Goal: Information Seeking & Learning: Learn about a topic

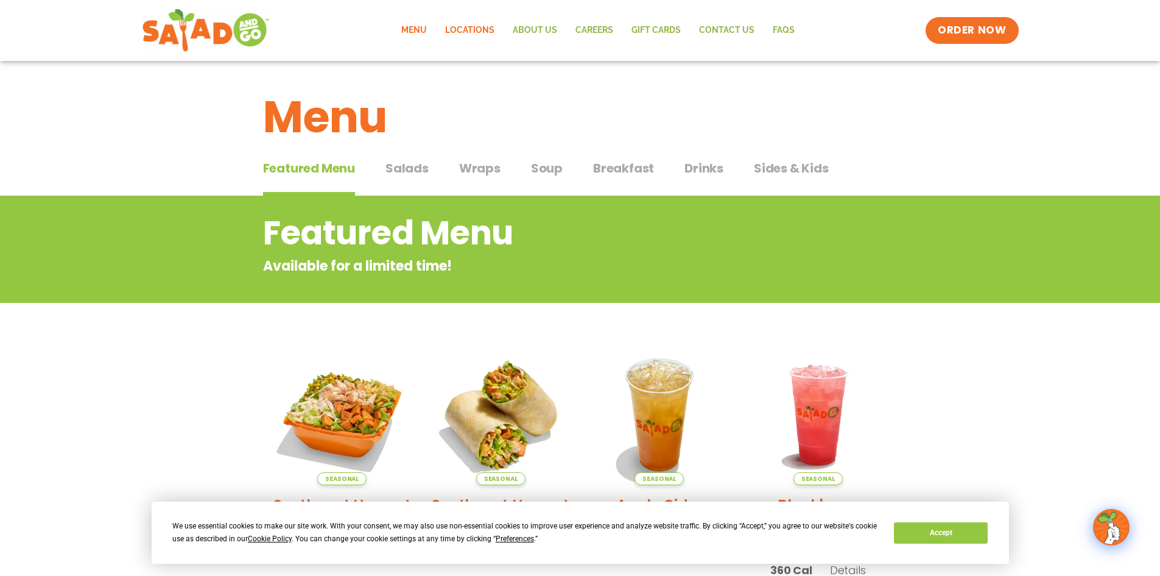
click at [465, 31] on link "Locations" at bounding box center [470, 30] width 68 height 28
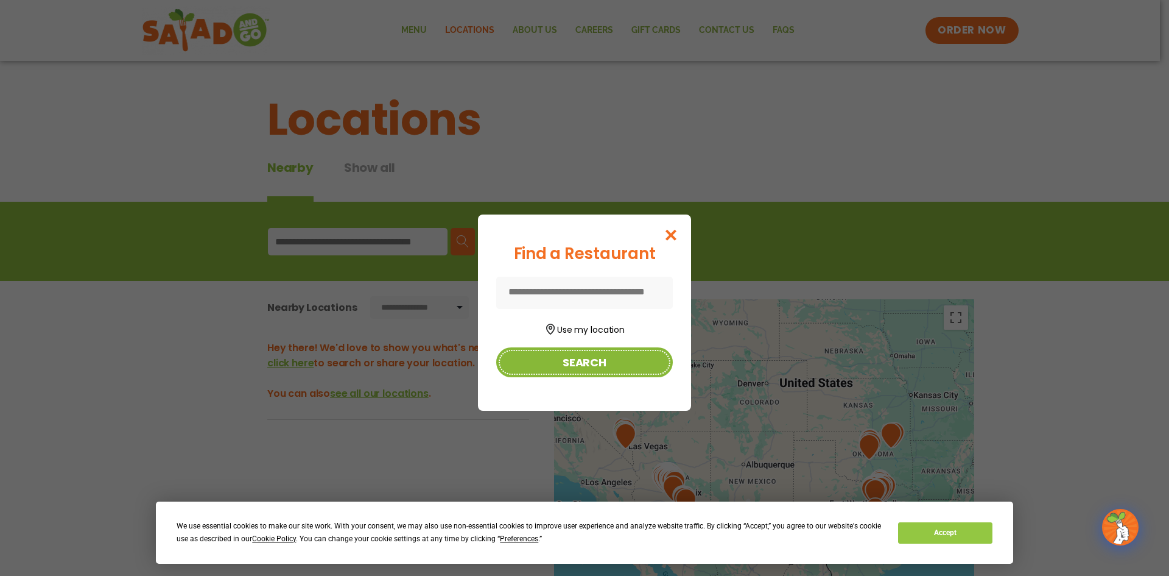
click at [593, 357] on button "Search" at bounding box center [584, 362] width 177 height 30
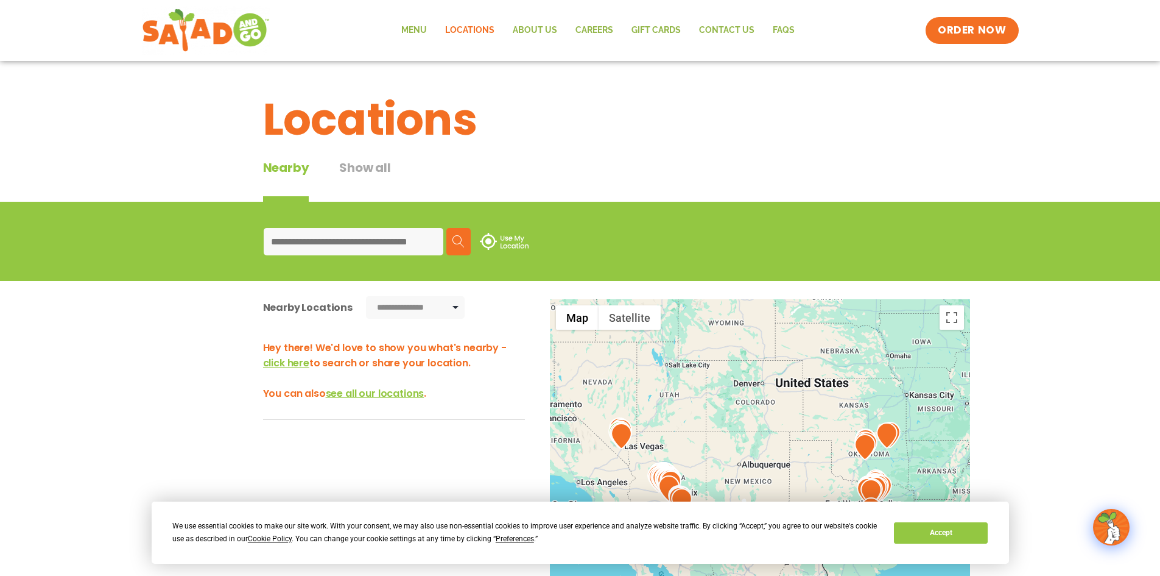
click at [323, 244] on input at bounding box center [354, 241] width 180 height 27
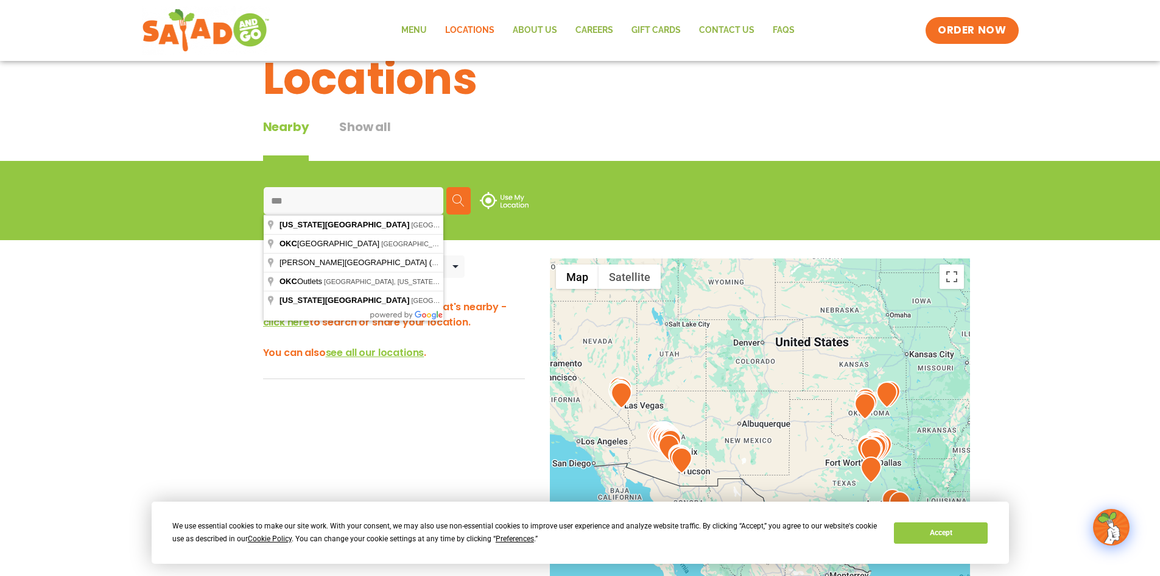
scroll to position [61, 0]
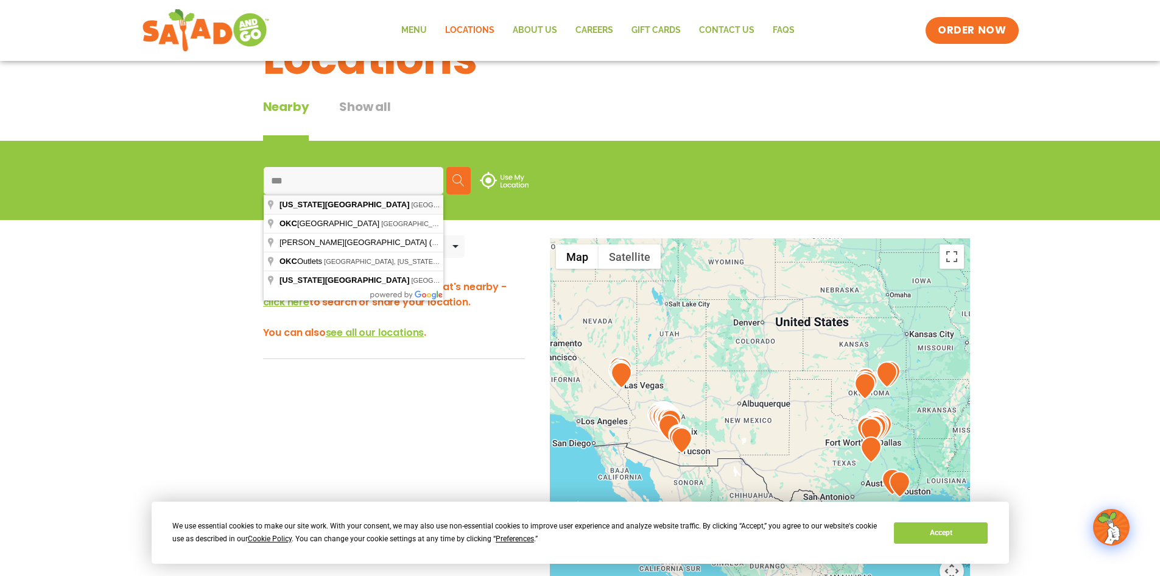
type input "**********"
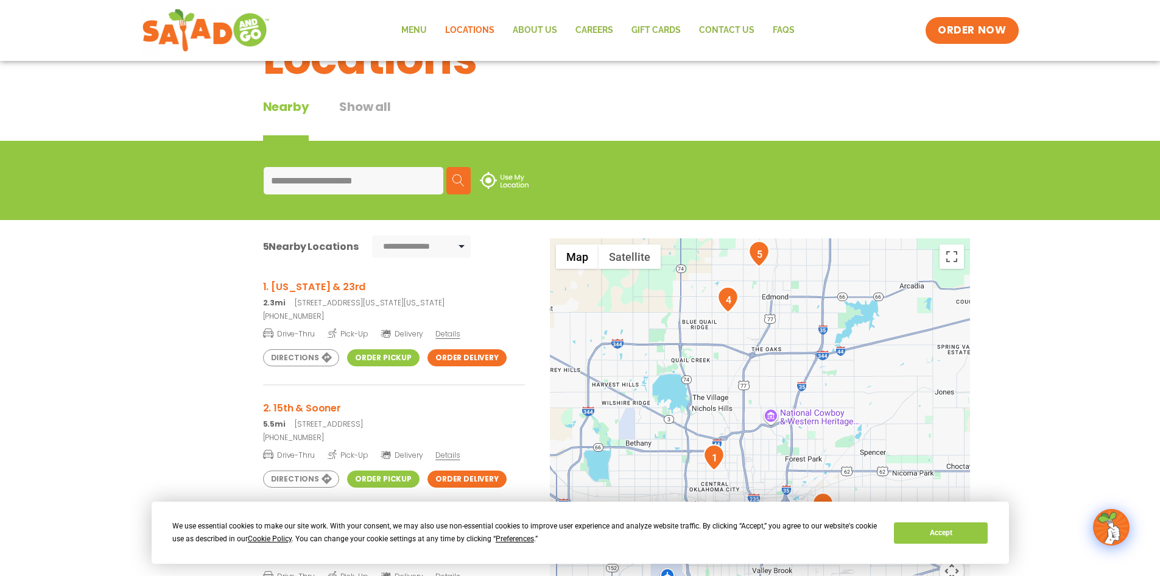
click at [314, 288] on h3 "1. Pennsylvania & 23rd" at bounding box center [394, 286] width 262 height 15
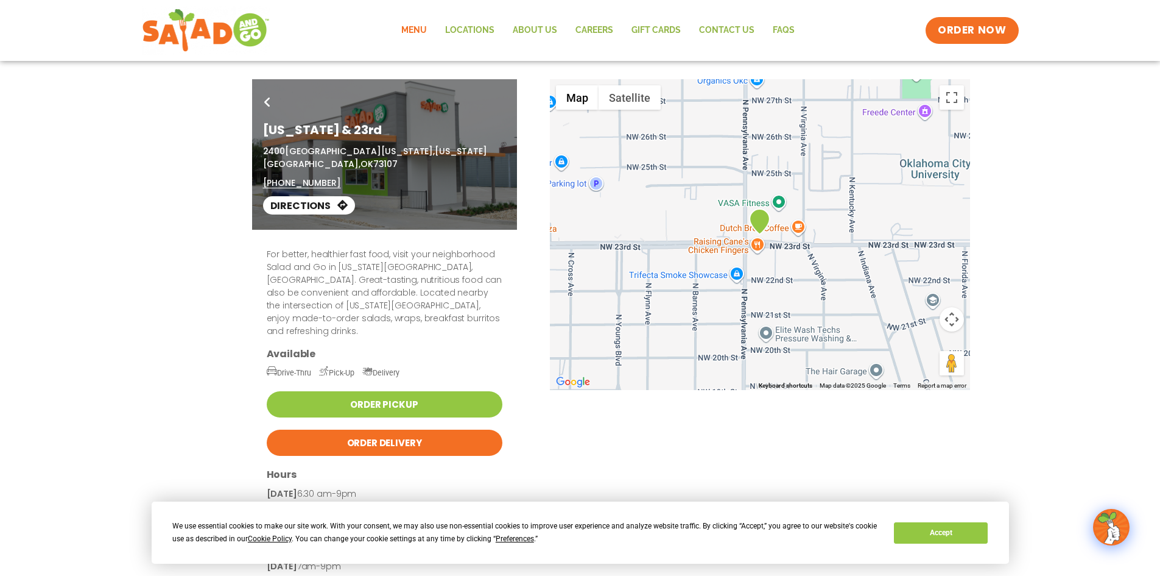
click at [423, 28] on link "Menu" at bounding box center [414, 30] width 44 height 28
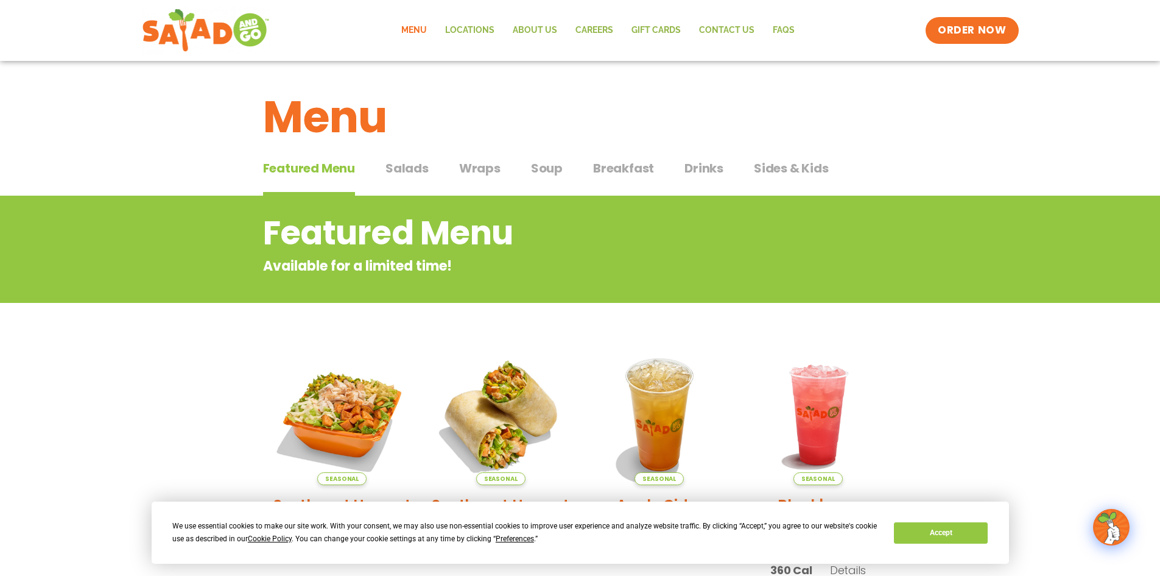
click at [401, 169] on span "Salads" at bounding box center [407, 168] width 43 height 18
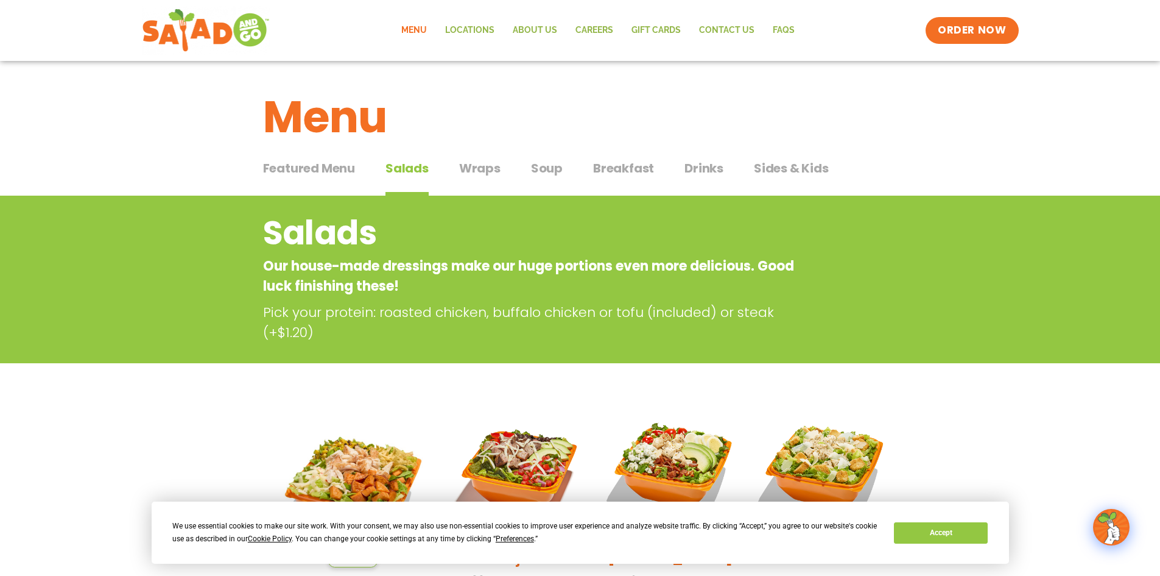
click at [478, 177] on button "Wraps Wraps" at bounding box center [479, 177] width 41 height 37
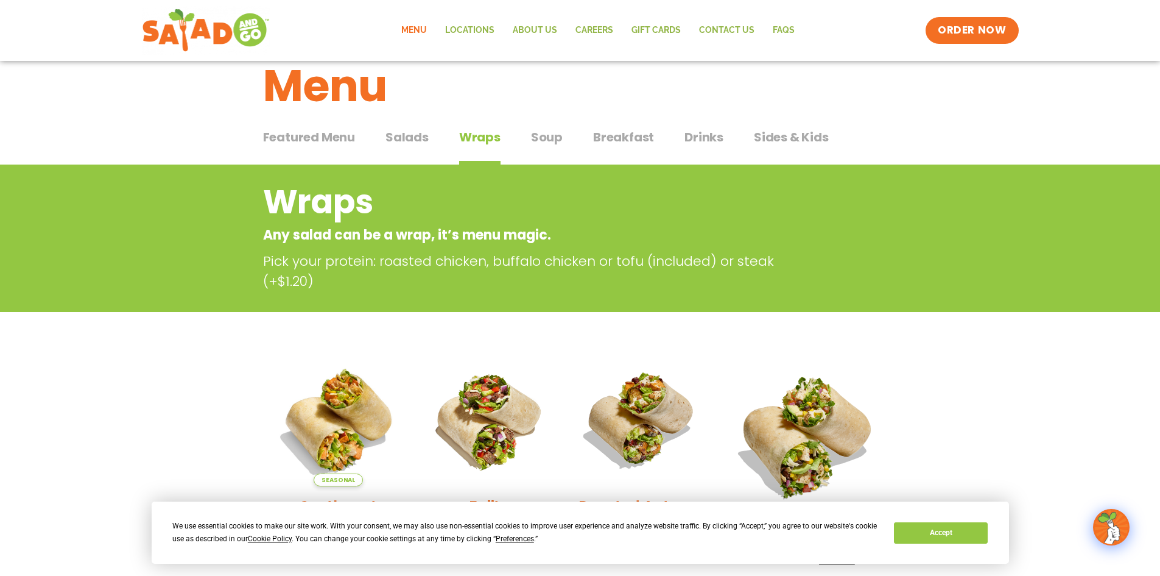
scroll to position [20, 0]
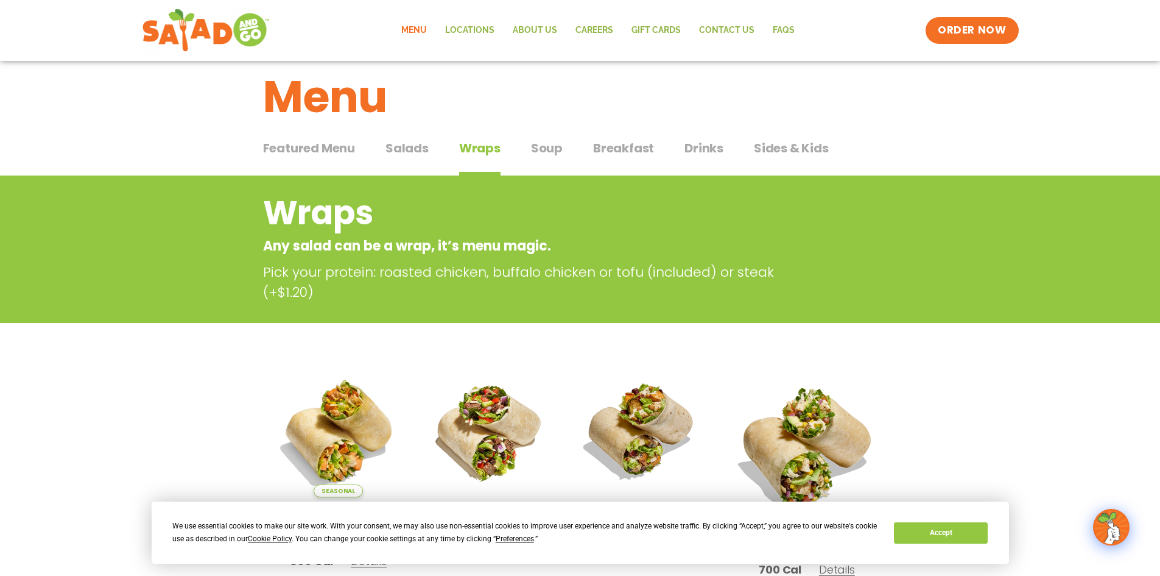
click at [537, 148] on span "Soup" at bounding box center [547, 148] width 32 height 18
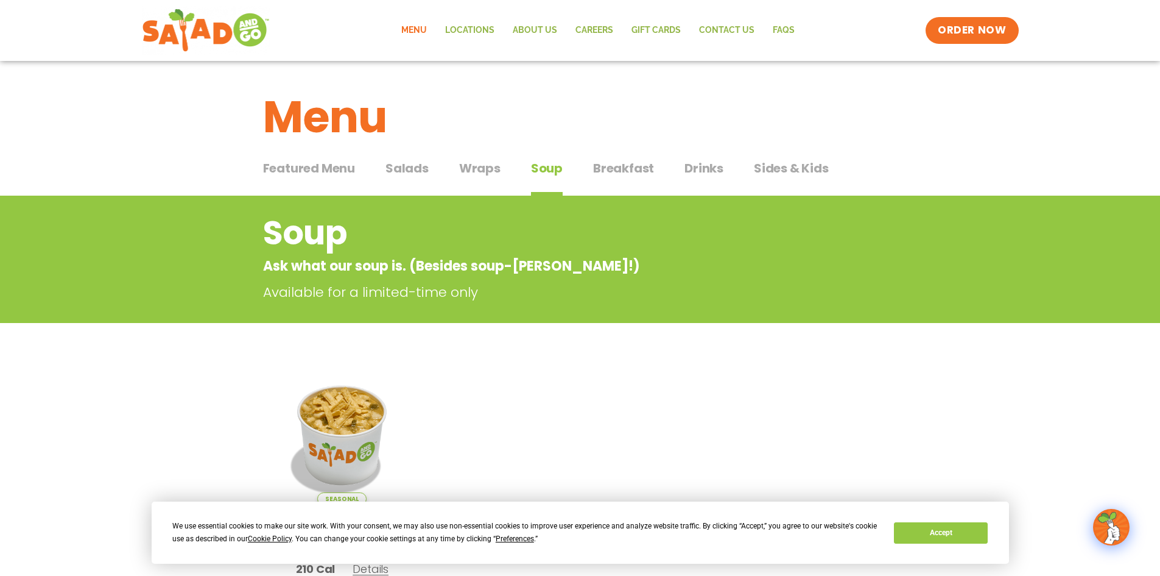
click at [327, 172] on span "Featured Menu" at bounding box center [309, 168] width 92 height 18
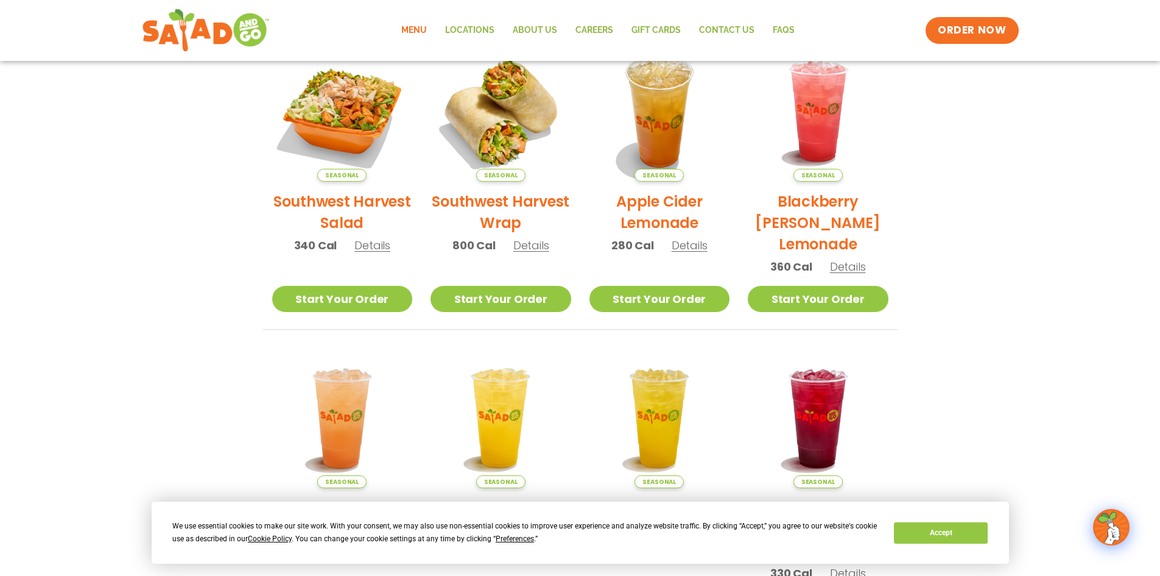
scroll to position [305, 0]
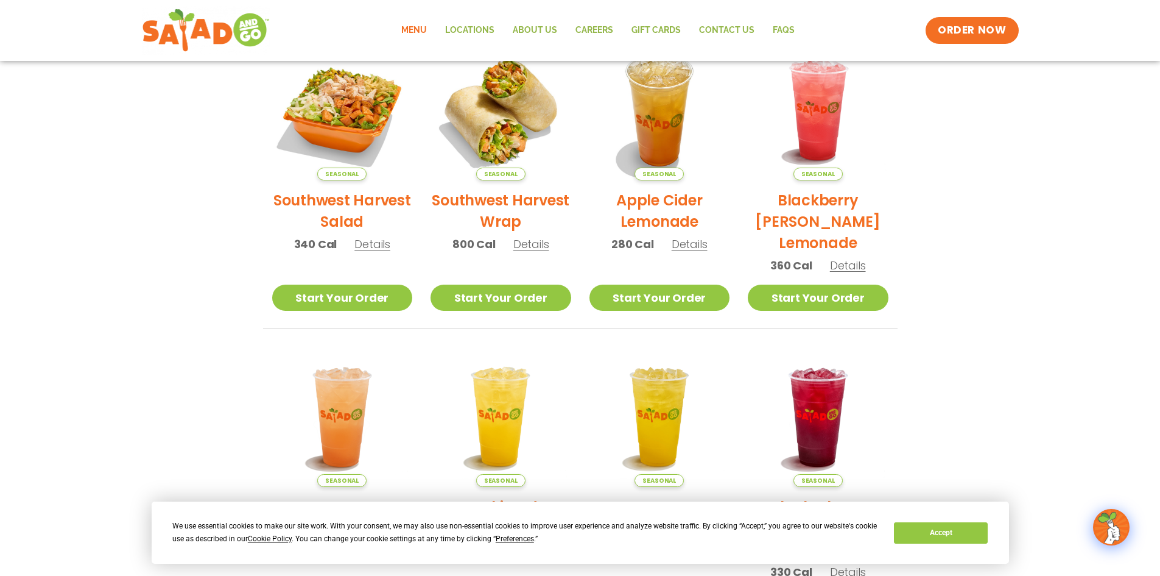
click at [317, 196] on h2 "Southwest Harvest Salad" at bounding box center [342, 210] width 141 height 43
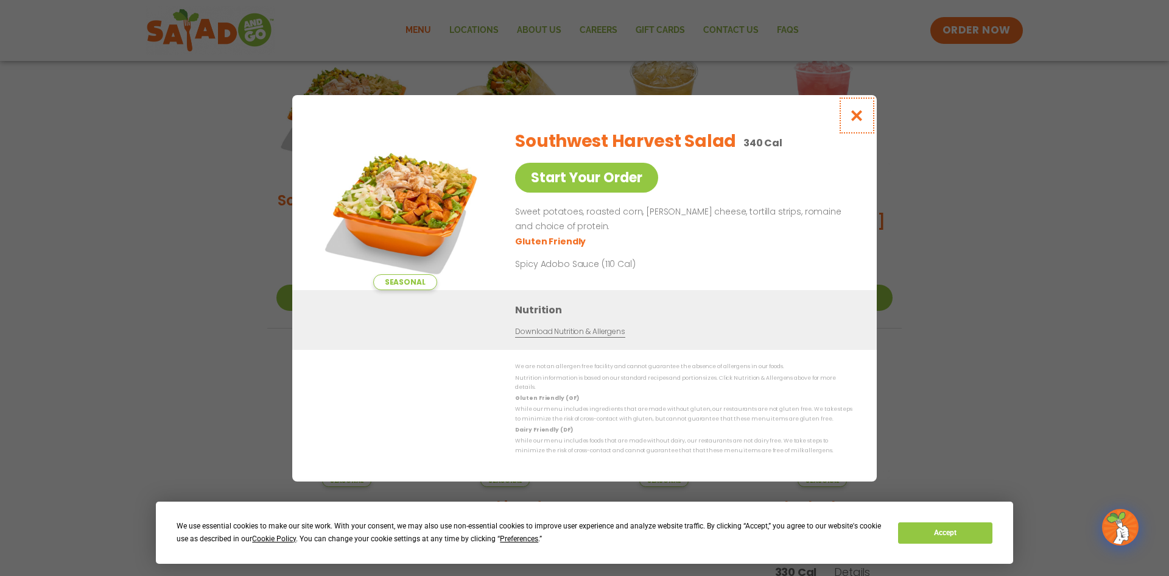
click at [855, 116] on icon "Close modal" at bounding box center [857, 115] width 15 height 13
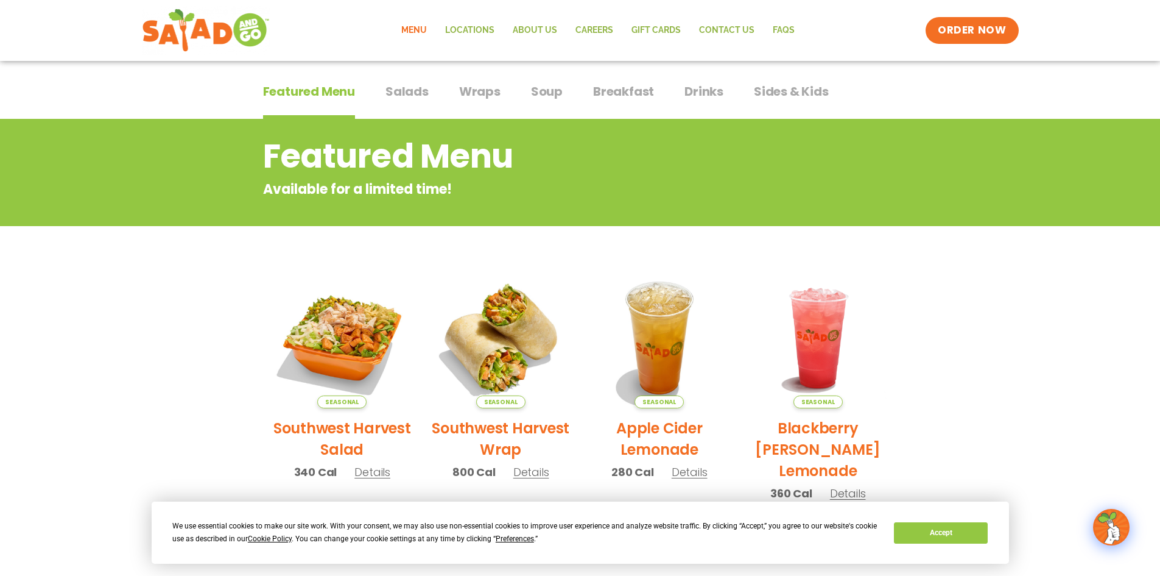
scroll to position [0, 0]
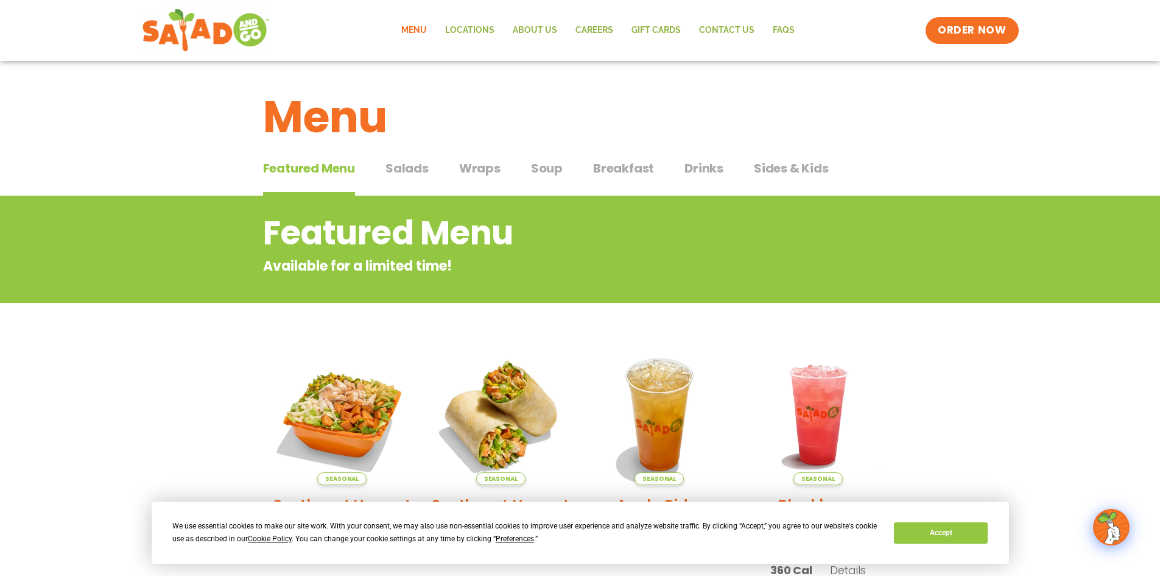
click at [412, 172] on span "Salads" at bounding box center [407, 168] width 43 height 18
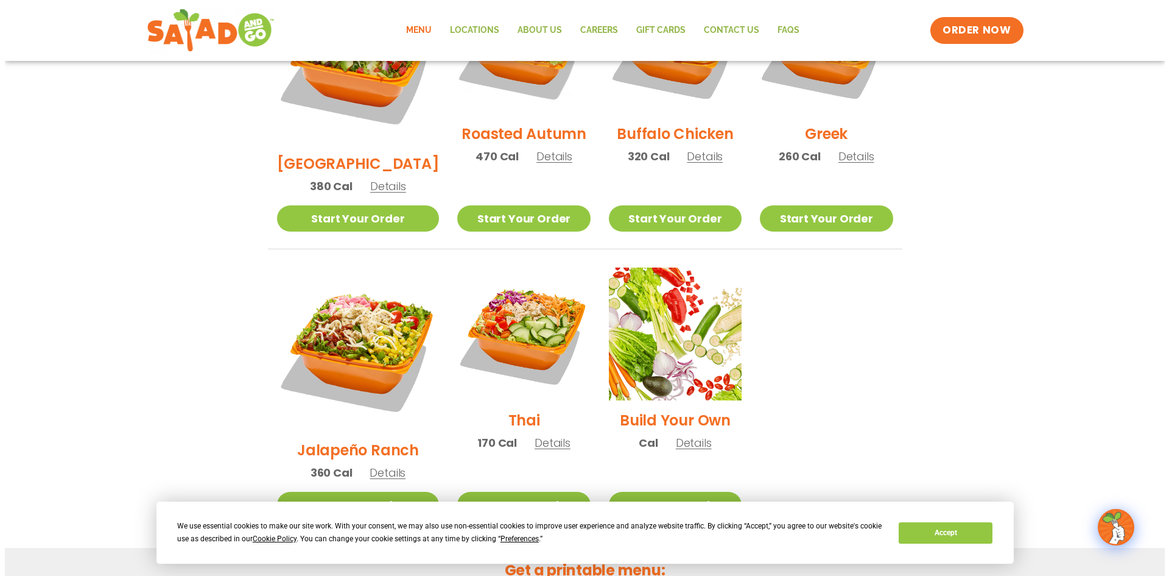
scroll to position [792, 0]
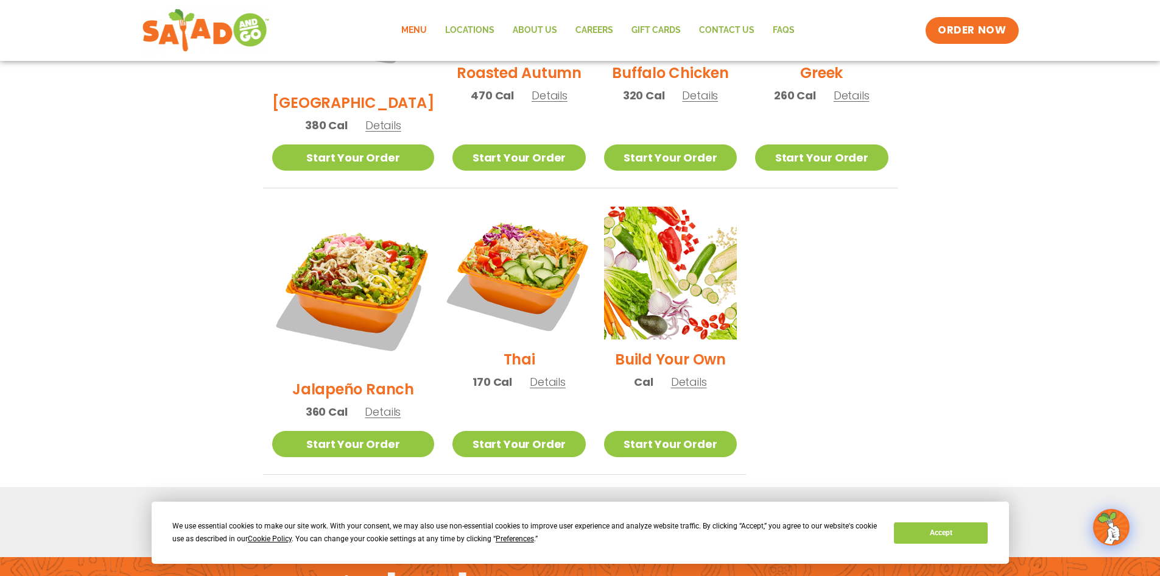
click at [507, 216] on img at bounding box center [519, 273] width 156 height 156
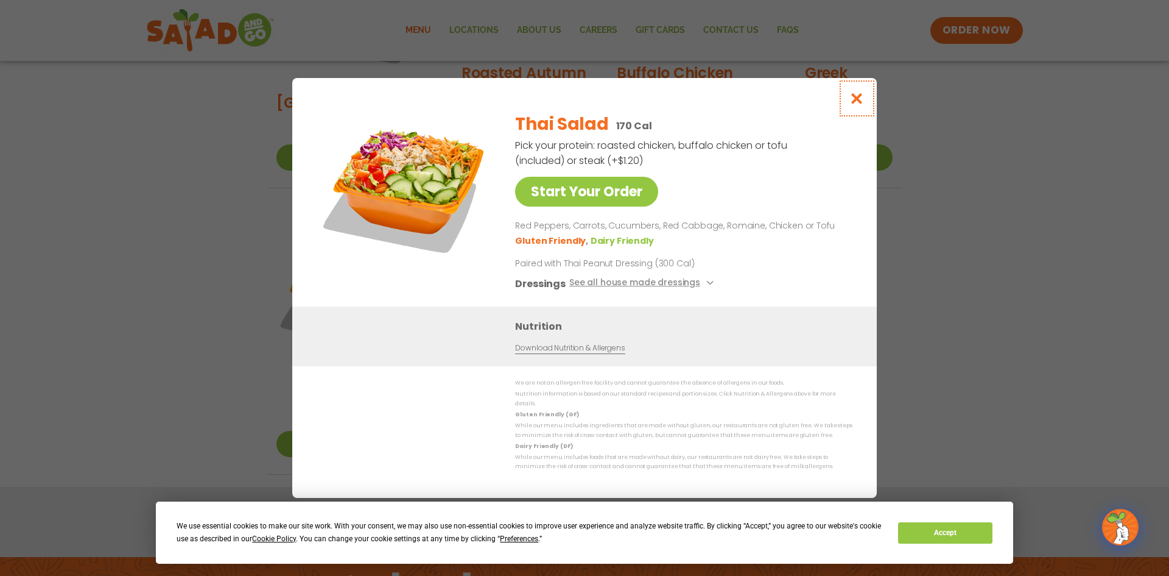
click at [857, 104] on icon "Close modal" at bounding box center [857, 98] width 15 height 13
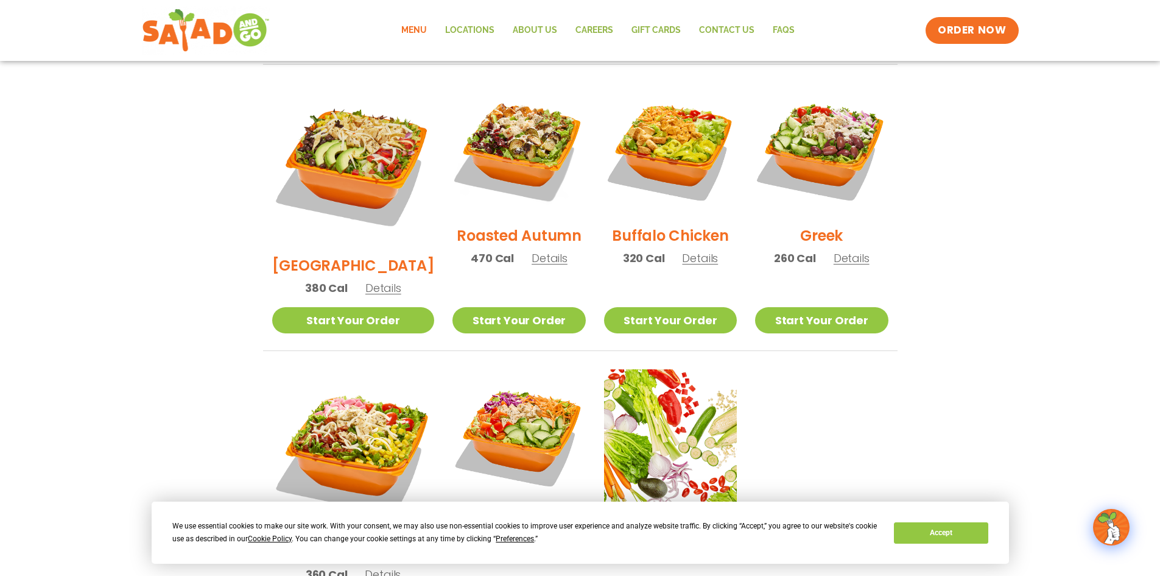
scroll to position [624, 0]
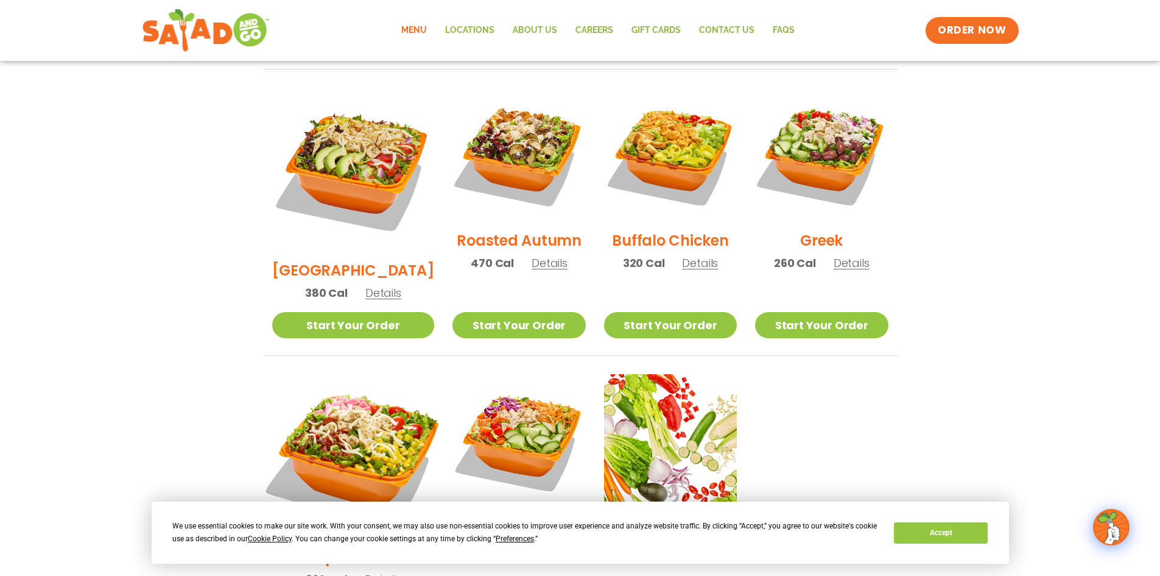
click at [311, 404] on img at bounding box center [353, 455] width 191 height 191
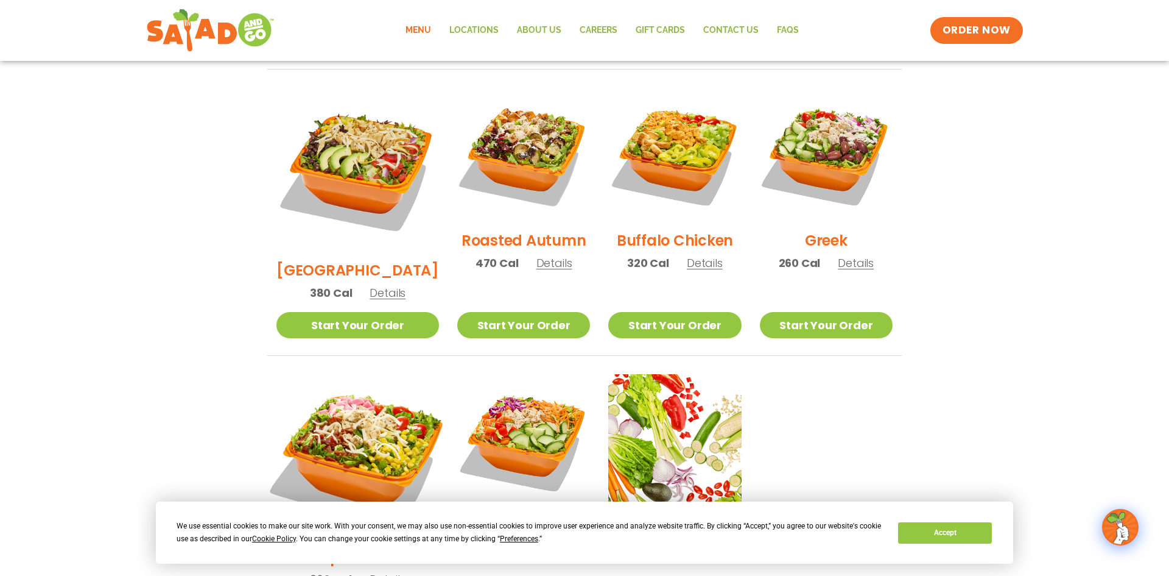
click at [0, 0] on div "Start Your Order Jalapeño Ranch Salad 360 Cal Pick your protein: roasted chicke…" at bounding box center [0, 0] width 0 height 0
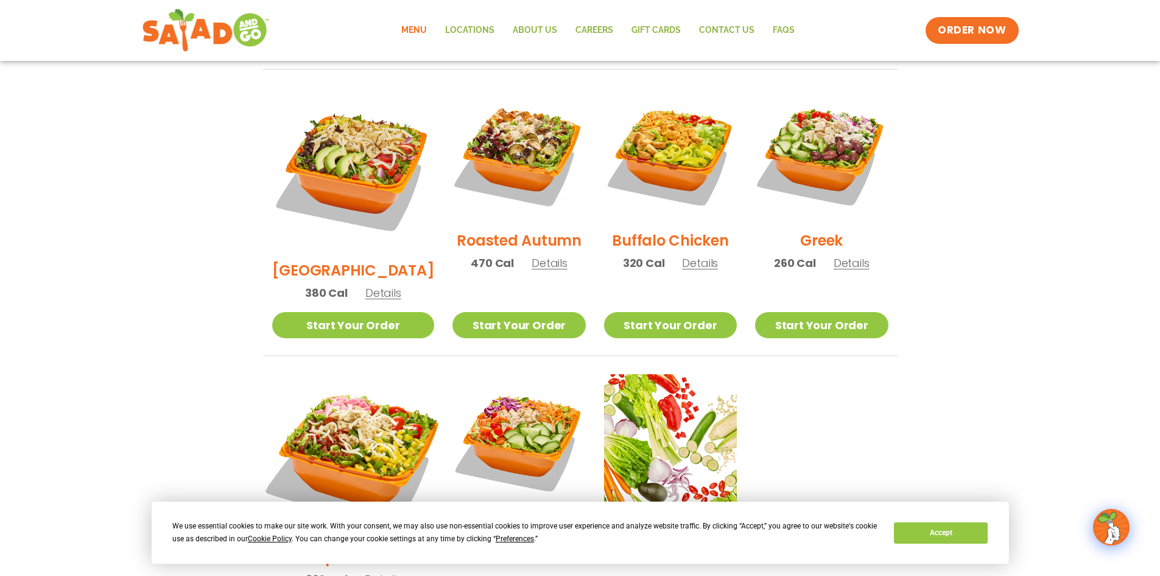
click at [350, 401] on img at bounding box center [353, 455] width 191 height 191
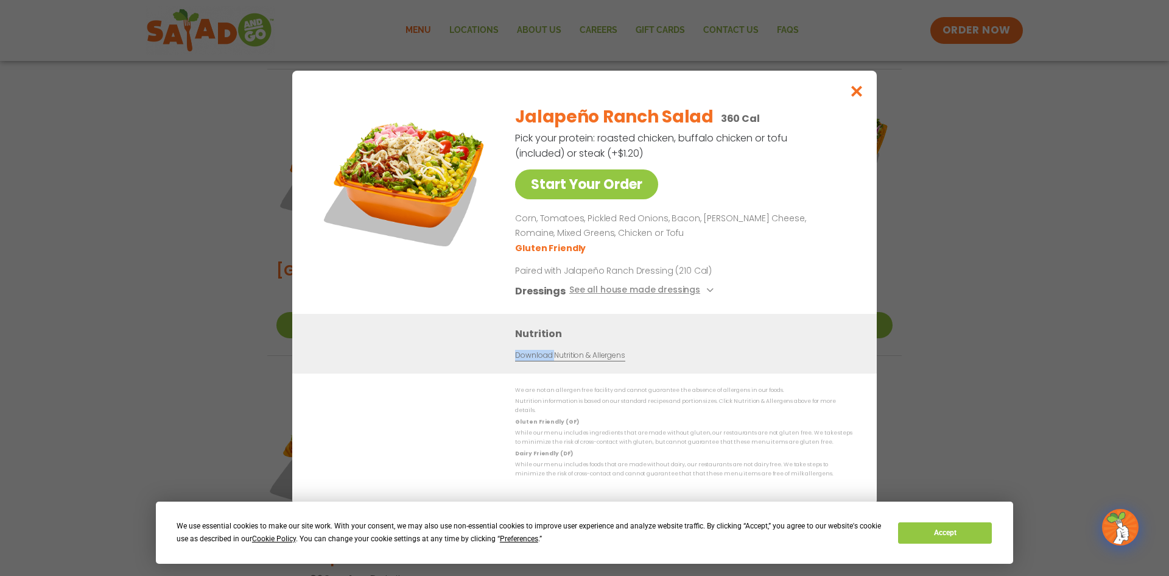
click at [350, 401] on div "Start Your Order Jalapeño Ranch Salad 360 Cal Pick your protein: roasted chicke…" at bounding box center [584, 288] width 585 height 434
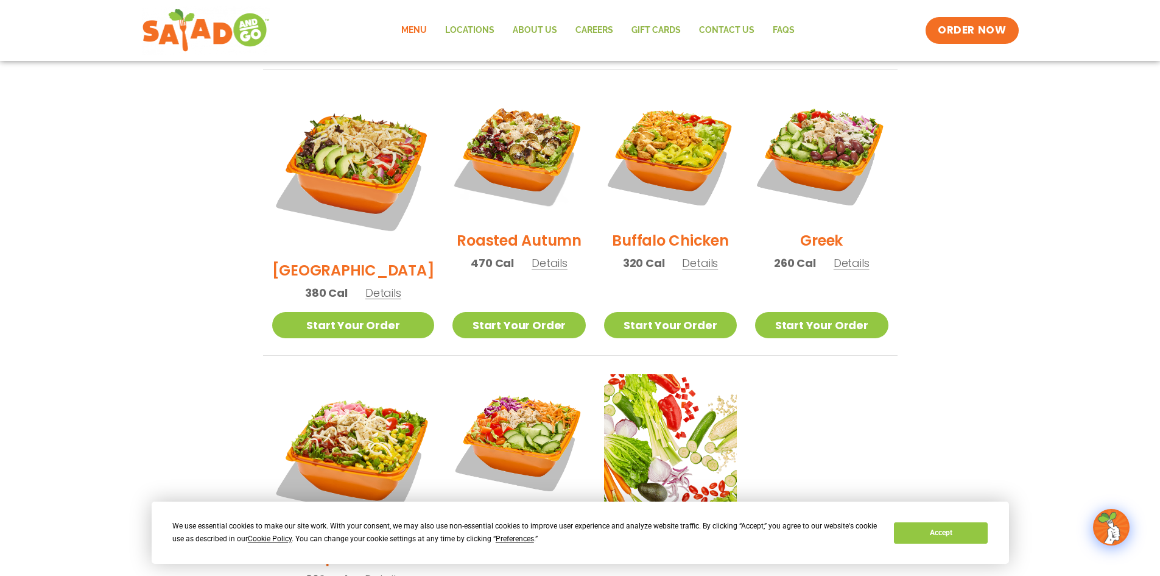
drag, startPoint x: 234, startPoint y: 394, endPoint x: 249, endPoint y: 383, distance: 18.8
click at [234, 393] on section "Salads Our house-made dressings make our huge portions even more delicious. Goo…" at bounding box center [580, 106] width 1160 height 1071
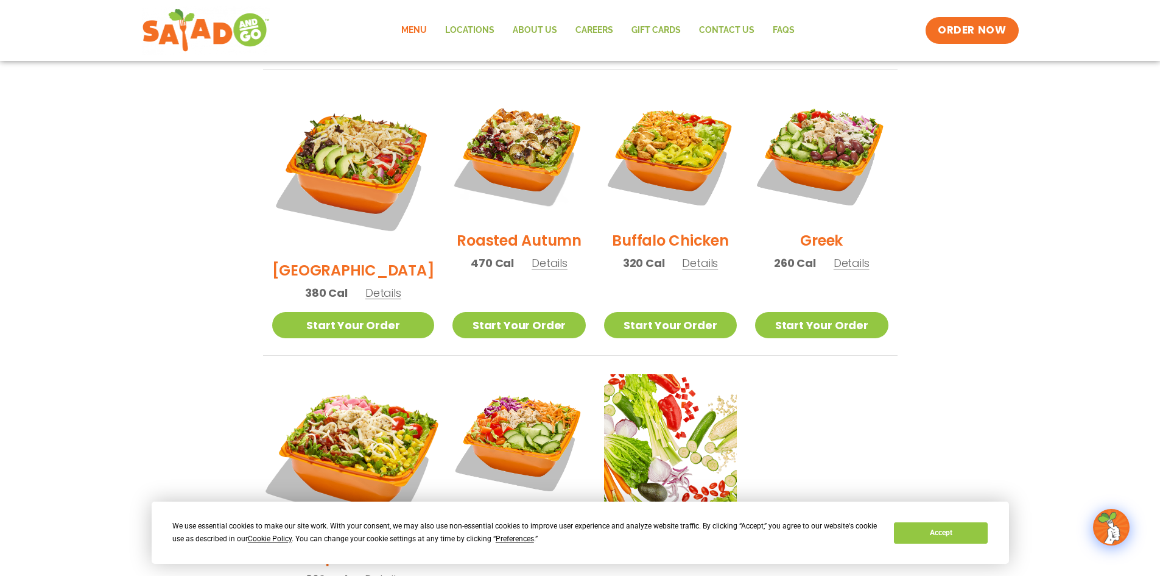
click at [283, 388] on img at bounding box center [353, 455] width 191 height 191
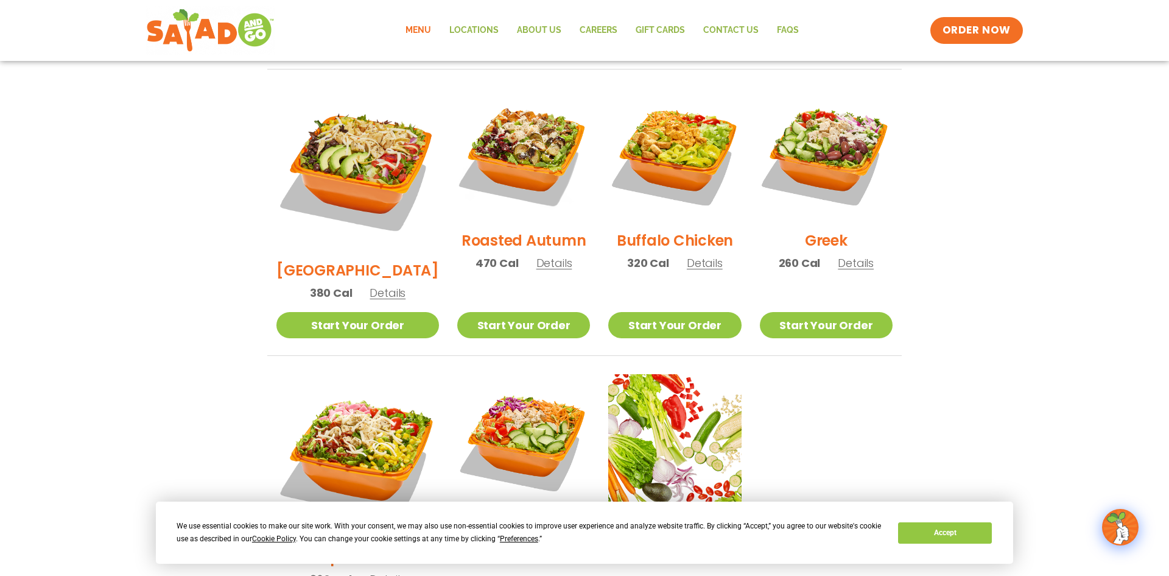
click at [0, 0] on div "Start Your Order Jalapeño Ranch Salad 360 Cal Pick your protein: roasted chicke…" at bounding box center [0, 0] width 0 height 0
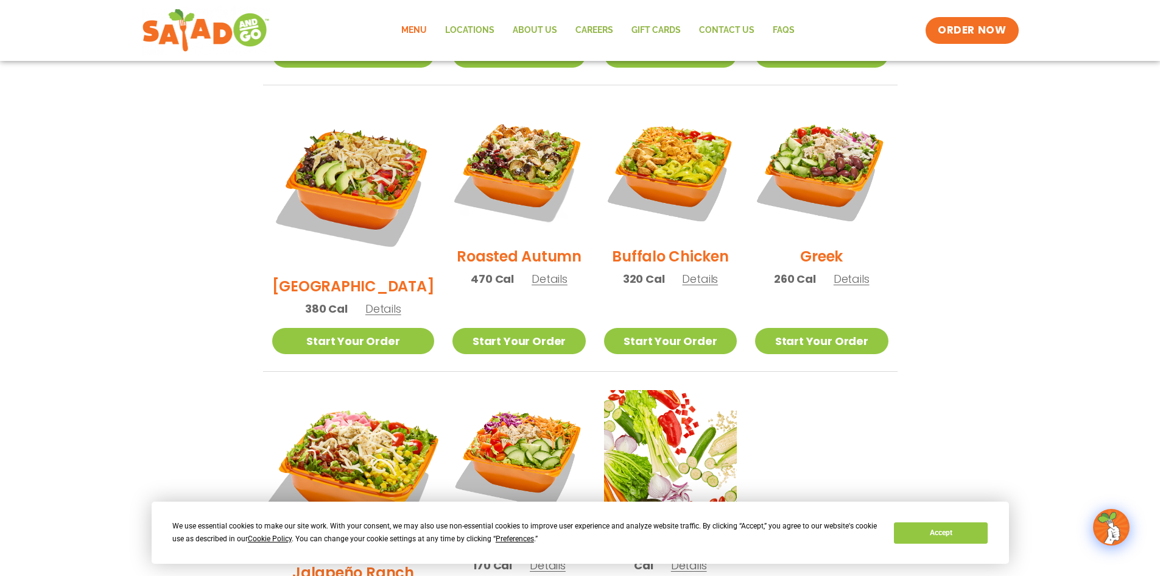
scroll to position [563, 0]
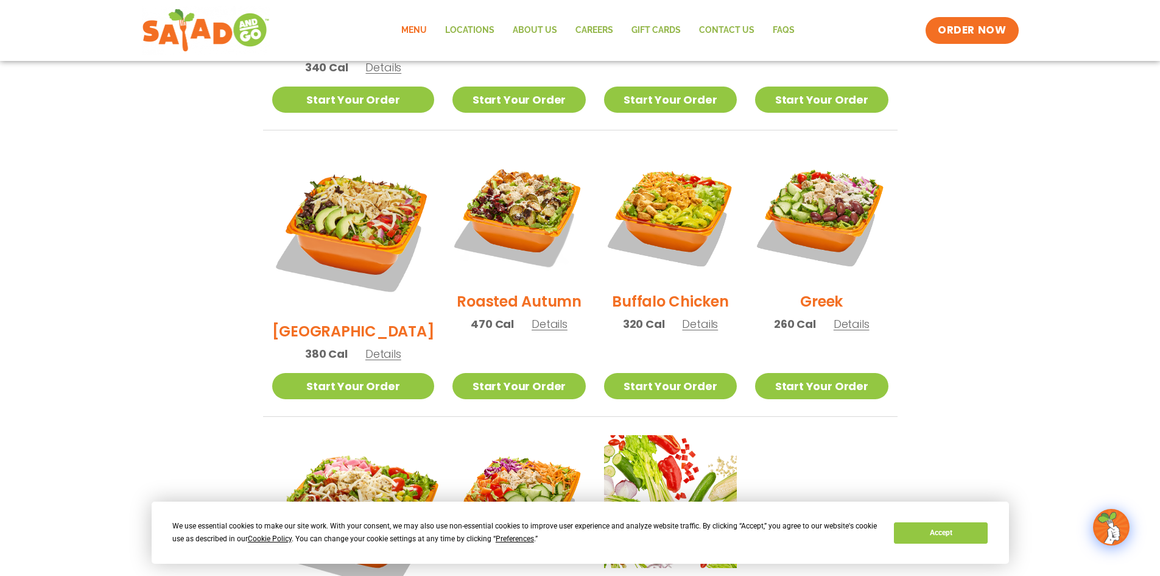
click at [291, 388] on ul "Seasonal Southwest Harvest Salad 340 Cal Details Start Your Order Seasonal Star…" at bounding box center [580, 272] width 635 height 862
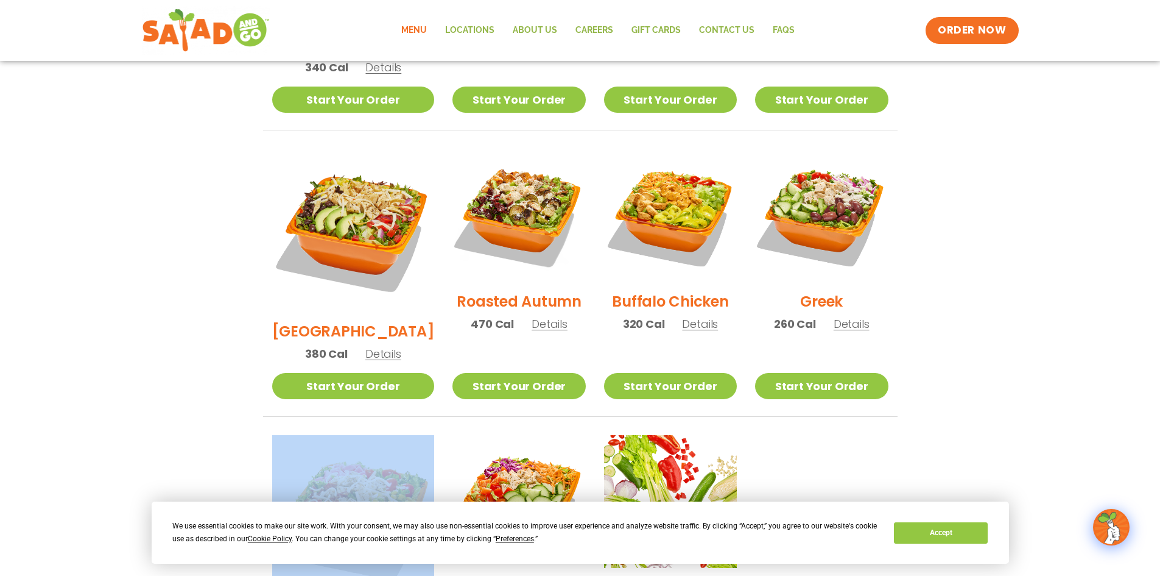
click at [291, 387] on ul "Seasonal Southwest Harvest Salad 340 Cal Details Start Your Order Seasonal Star…" at bounding box center [580, 272] width 635 height 862
click at [389, 436] on img at bounding box center [353, 516] width 191 height 191
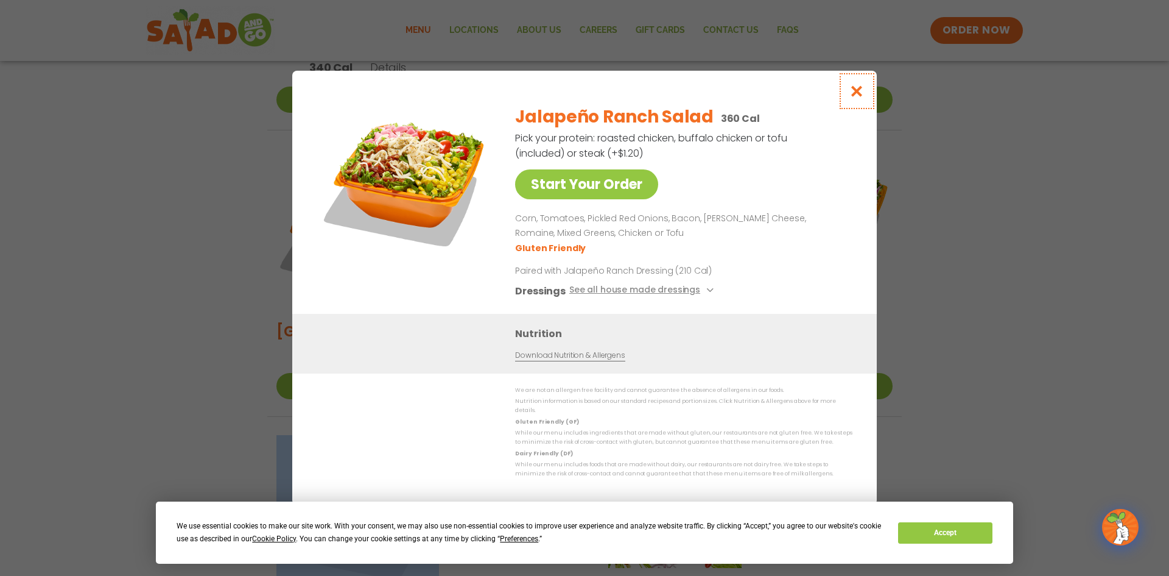
click at [857, 97] on icon "Close modal" at bounding box center [857, 91] width 15 height 13
